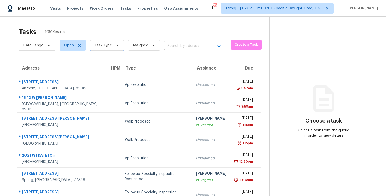
click at [104, 50] on span "Task Type" at bounding box center [107, 45] width 34 height 11
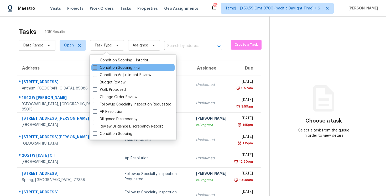
click at [110, 66] on label "Condition Scoping - Full" at bounding box center [117, 67] width 48 height 5
click at [96, 66] on input "Condition Scoping - Full" at bounding box center [94, 66] width 3 height 3
checkbox input "true"
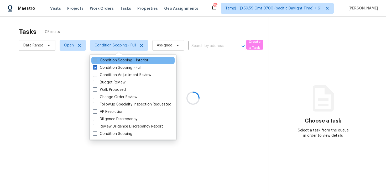
click at [110, 62] on label "Condition Scoping - Interior" at bounding box center [120, 60] width 55 height 5
click at [96, 61] on input "Condition Scoping - Interior" at bounding box center [94, 59] width 3 height 3
checkbox input "true"
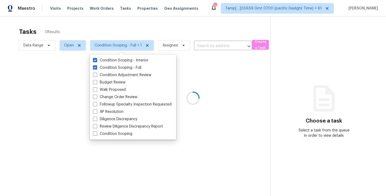
click at [105, 26] on div at bounding box center [193, 98] width 386 height 196
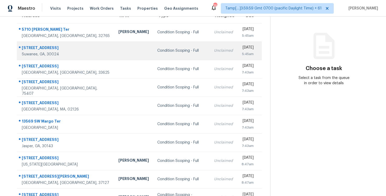
scroll to position [77, 0]
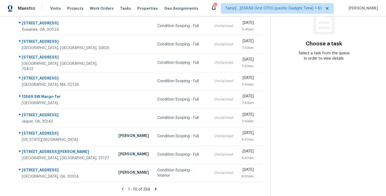
click at [155, 188] on icon at bounding box center [156, 189] width 5 height 5
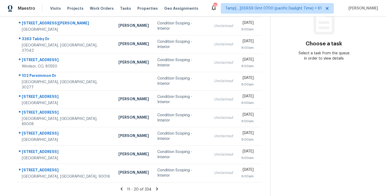
click at [155, 188] on icon at bounding box center [157, 189] width 5 height 5
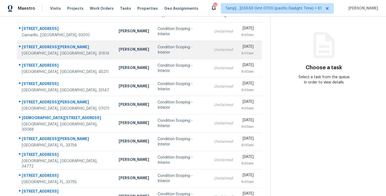
scroll to position [0, 0]
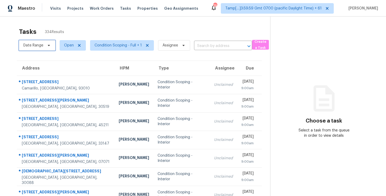
click at [42, 44] on span "Date Range" at bounding box center [33, 45] width 20 height 5
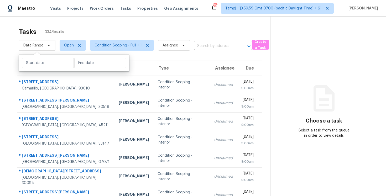
click at [78, 68] on div at bounding box center [74, 63] width 110 height 17
click at [78, 68] on input "text" at bounding box center [100, 63] width 52 height 11
select select "7"
select select "2025"
select select "8"
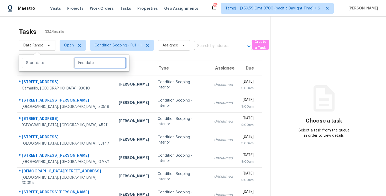
select select "2025"
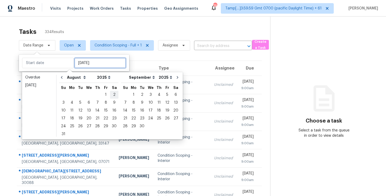
type input "[DATE]"
click at [73, 110] on div "11" at bounding box center [72, 110] width 8 height 7
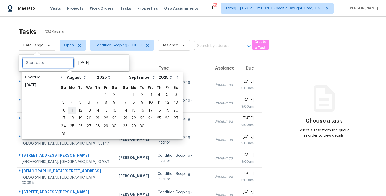
type input "[DATE]"
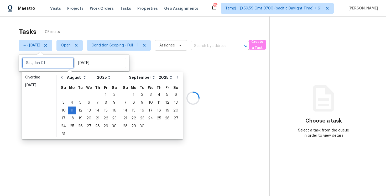
type input "[DATE]"
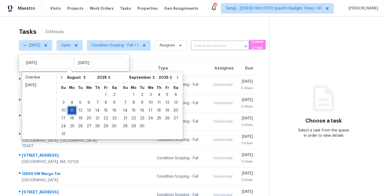
click at [69, 111] on div "11" at bounding box center [72, 110] width 8 height 7
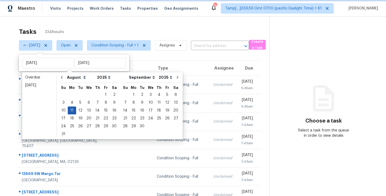
type input "[DATE]"
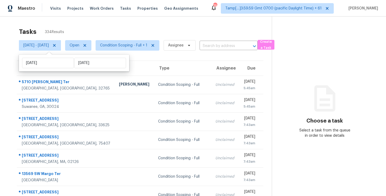
click at [91, 24] on div "Tasks 334 Results [DATE] - [DATE] Open Condition Scoping - Full + 1 Assignee ​ …" at bounding box center [193, 145] width 386 height 257
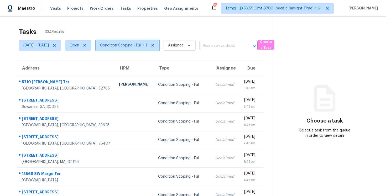
click at [132, 44] on span "Condition Scoping - Full + 1" at bounding box center [123, 45] width 47 height 5
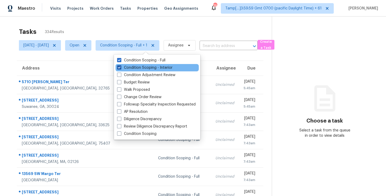
click at [131, 70] on label "Condition Scoping - Interior" at bounding box center [144, 67] width 55 height 5
click at [121, 69] on input "Condition Scoping - Interior" at bounding box center [118, 66] width 3 height 3
checkbox input "false"
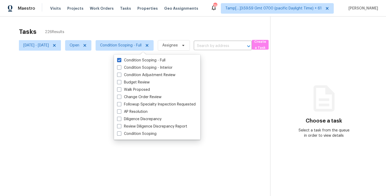
click at [133, 32] on div at bounding box center [193, 98] width 386 height 196
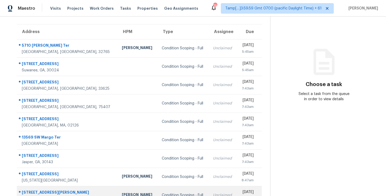
scroll to position [77, 0]
